Goal: Task Accomplishment & Management: Use online tool/utility

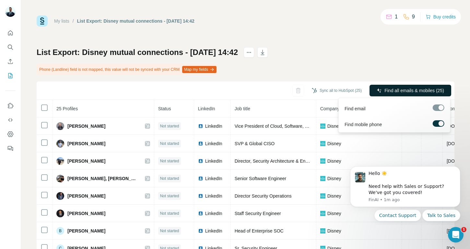
click at [395, 91] on span "Find all emails & mobiles (25)" at bounding box center [414, 90] width 60 height 6
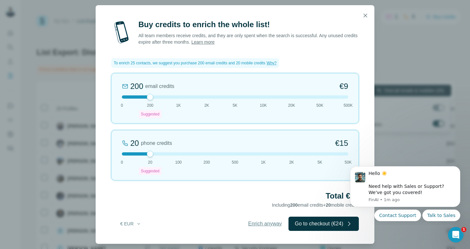
click at [249, 221] on span "Enrich anyway" at bounding box center [265, 224] width 34 height 8
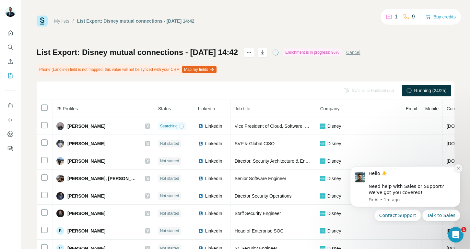
click at [458, 168] on icon "Dismiss notification" at bounding box center [458, 168] width 2 height 2
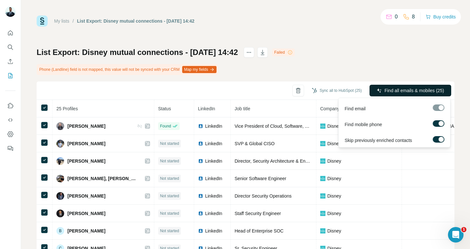
click at [398, 91] on span "Find all emails & mobiles (25)" at bounding box center [414, 90] width 60 height 6
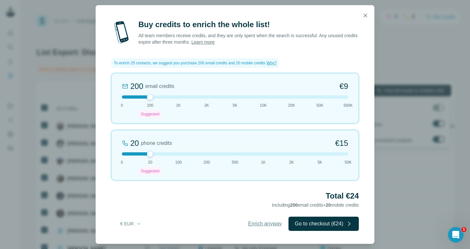
click at [266, 222] on span "Enrich anyway" at bounding box center [265, 224] width 34 height 8
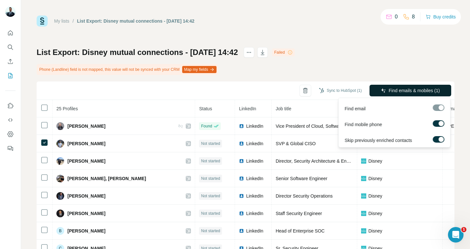
click at [409, 92] on span "Find emails & mobiles (1)" at bounding box center [413, 90] width 51 height 6
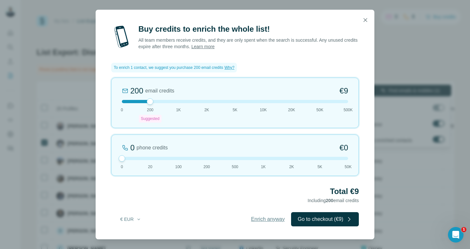
click at [259, 218] on span "Enrich anyway" at bounding box center [268, 220] width 34 height 8
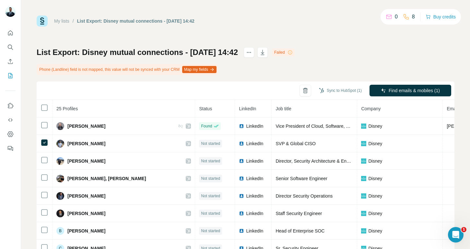
click at [294, 51] on div "Failed" at bounding box center [283, 53] width 22 height 8
click at [292, 52] on icon at bounding box center [290, 52] width 4 height 4
click at [252, 52] on icon "actions" at bounding box center [249, 52] width 6 height 6
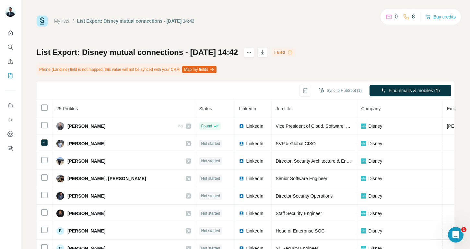
click at [287, 25] on div "My lists / List Export: Disney mutual connections - [DATE] 14:42 0 8 Buy credits" at bounding box center [245, 21] width 417 height 11
click at [13, 139] on button "Dashboard" at bounding box center [10, 135] width 10 height 12
